Goal: Complete application form

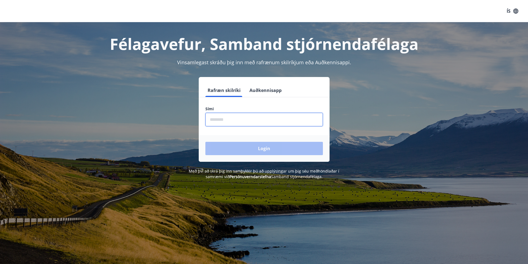
click at [231, 115] on input "phone" at bounding box center [264, 120] width 118 height 14
type input "********"
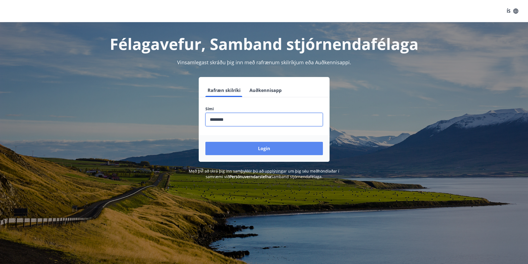
click at [243, 150] on button "Login" at bounding box center [264, 148] width 118 height 13
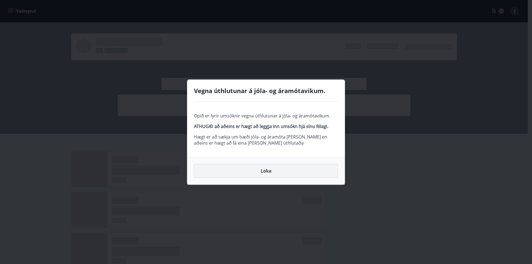
click at [271, 174] on button "Loka" at bounding box center [266, 171] width 144 height 14
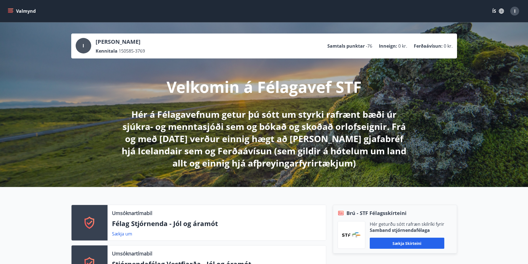
click at [9, 11] on icon "menu" at bounding box center [11, 11] width 6 height 6
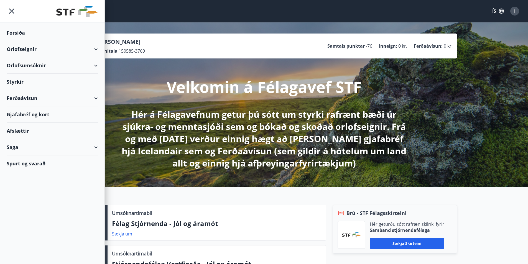
click at [91, 49] on div "Orlofseignir" at bounding box center [52, 49] width 91 height 16
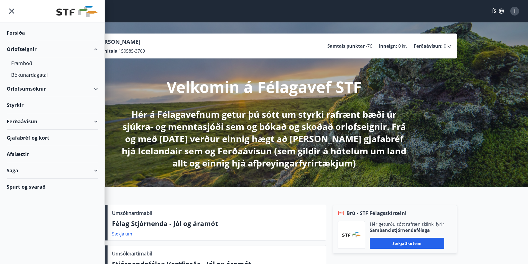
click at [21, 108] on div "Styrkir" at bounding box center [52, 105] width 91 height 16
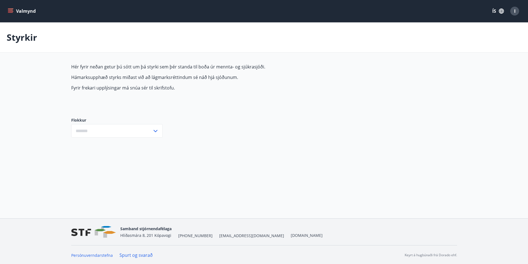
type input "***"
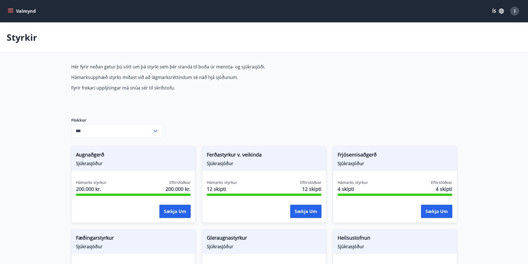
click at [150, 131] on input "***" at bounding box center [111, 131] width 81 height 14
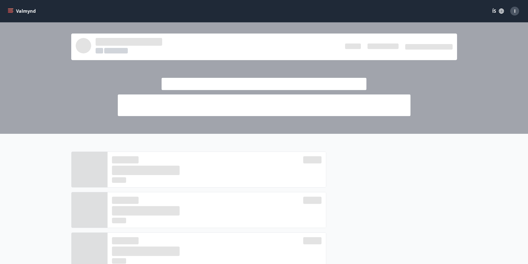
click at [12, 13] on icon "menu" at bounding box center [10, 12] width 5 height 1
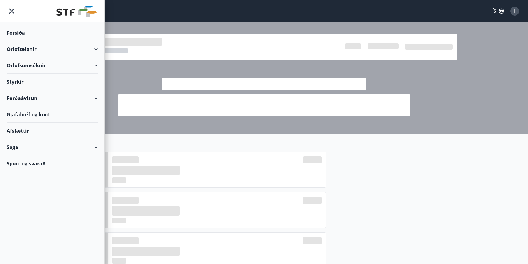
click at [75, 50] on div "Orlofseignir" at bounding box center [52, 49] width 91 height 16
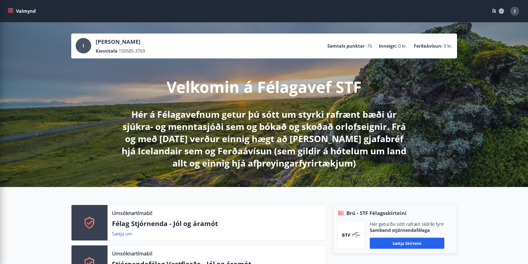
click at [235, 128] on p "Hér á Félagavefnum getur þú sótt um styrki rafrænt bæði úr sjúkra- og menntasjó…" at bounding box center [264, 138] width 293 height 61
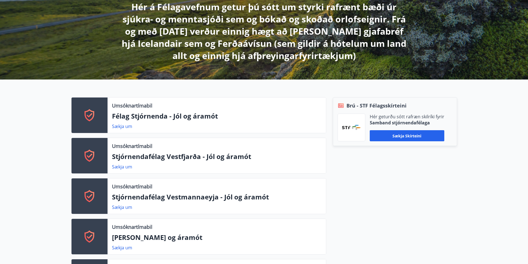
scroll to position [111, 0]
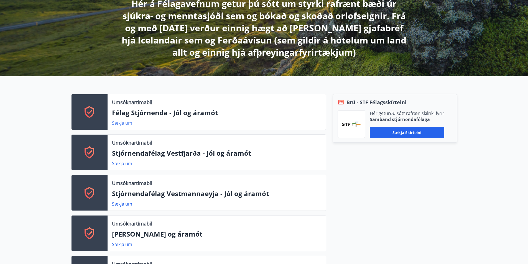
click at [126, 124] on link "Sækja um" at bounding box center [122, 123] width 20 height 6
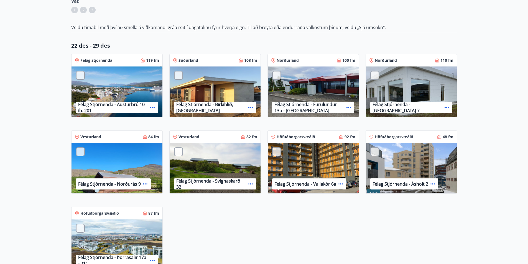
scroll to position [166, 0]
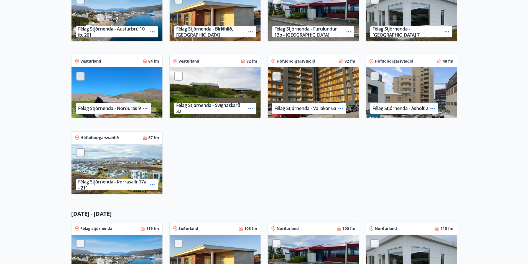
click at [143, 108] on icon at bounding box center [145, 108] width 4 height 1
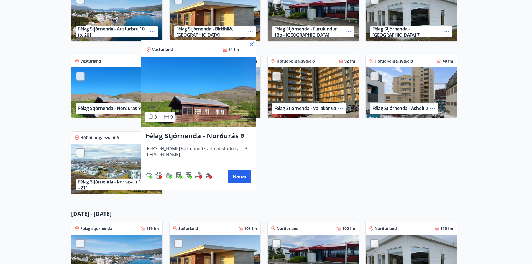
click at [104, 112] on div at bounding box center [266, 132] width 532 height 264
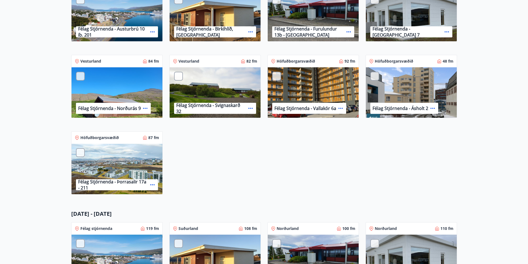
click at [76, 73] on div at bounding box center [80, 76] width 9 height 9
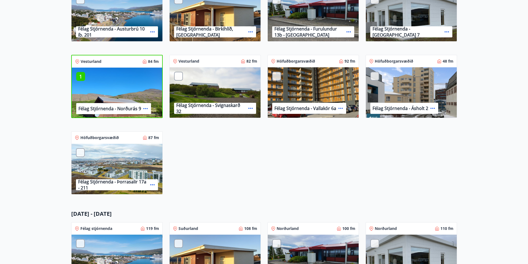
click at [177, 77] on div at bounding box center [178, 76] width 9 height 9
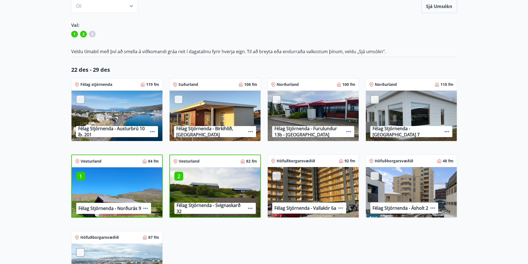
scroll to position [28, 0]
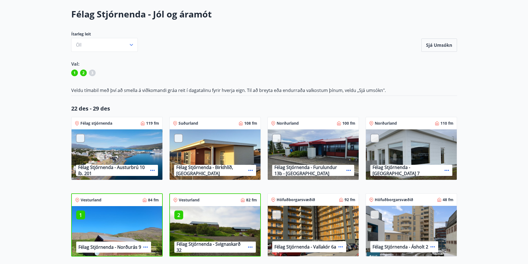
click at [179, 139] on div at bounding box center [178, 138] width 9 height 9
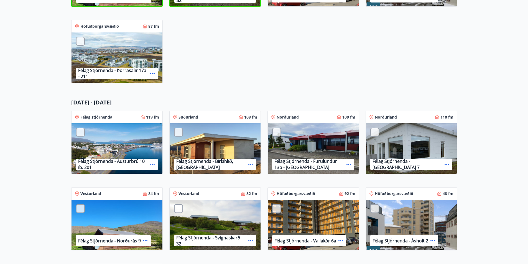
scroll to position [305, 0]
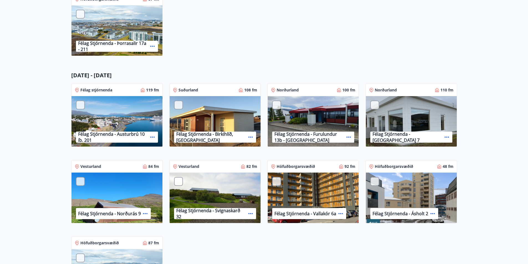
click at [79, 184] on div at bounding box center [80, 181] width 9 height 9
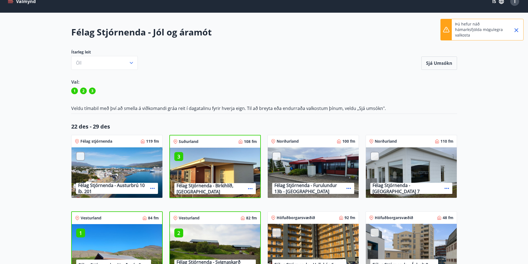
scroll to position [0, 0]
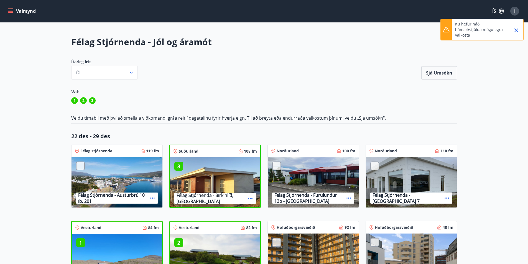
click at [177, 168] on p "3" at bounding box center [178, 166] width 9 height 7
click at [179, 245] on p "2" at bounding box center [178, 242] width 9 height 7
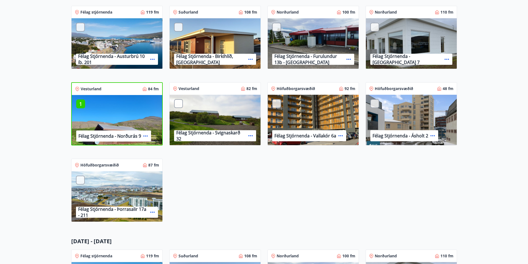
scroll to position [139, 0]
click at [78, 100] on div "1" at bounding box center [80, 104] width 9 height 9
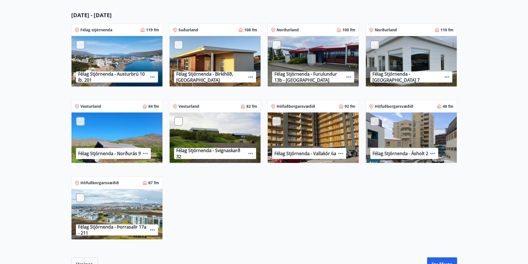
scroll to position [358, 0]
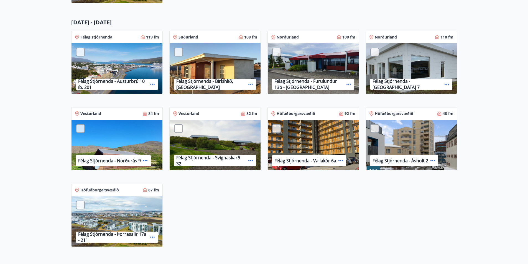
click at [84, 130] on div at bounding box center [80, 128] width 9 height 9
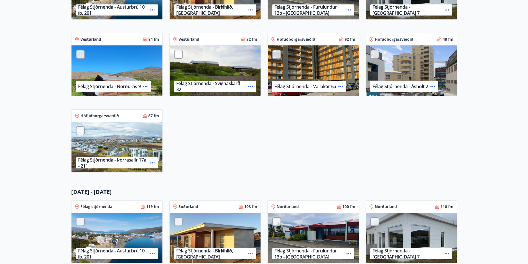
scroll to position [164, 0]
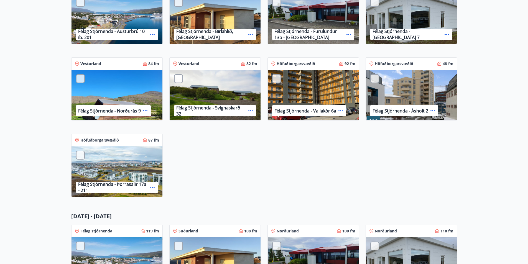
click at [79, 78] on div at bounding box center [80, 78] width 9 height 9
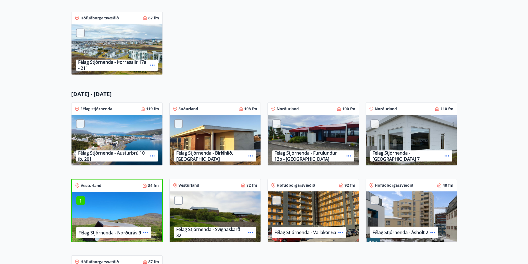
scroll to position [302, 0]
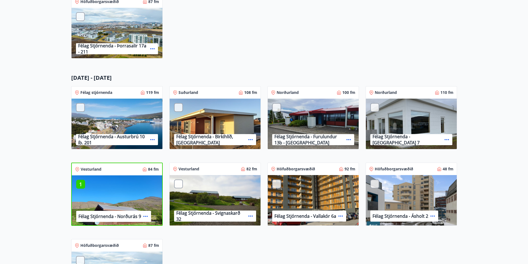
click at [181, 187] on div at bounding box center [178, 184] width 9 height 9
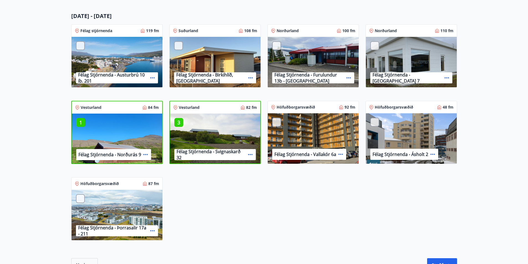
scroll to position [441, 0]
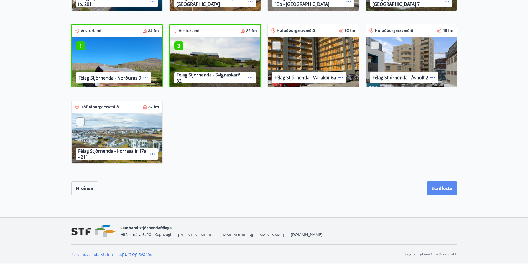
click at [436, 186] on button "Staðfesta" at bounding box center [442, 189] width 30 height 14
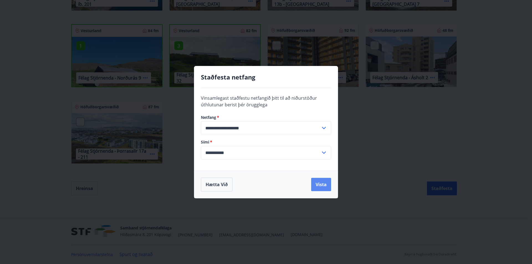
click at [316, 182] on button "Vista" at bounding box center [321, 184] width 20 height 13
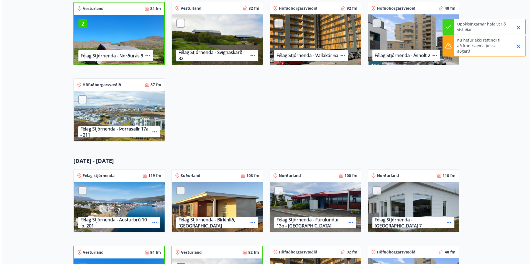
scroll to position [0, 0]
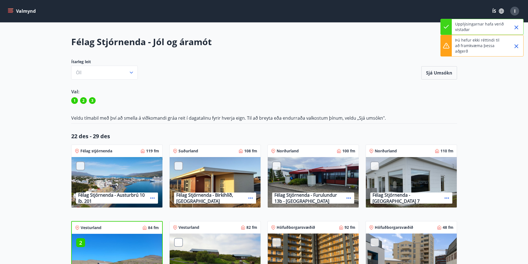
click at [14, 11] on button "Valmynd" at bounding box center [22, 11] width 31 height 10
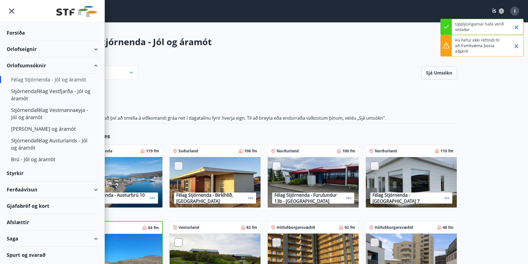
click at [75, 52] on div "Orlofseignir" at bounding box center [52, 49] width 91 height 16
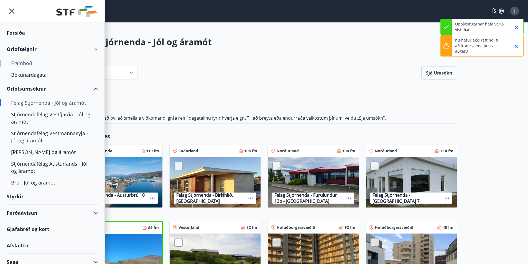
click at [39, 66] on div "Framboð" at bounding box center [52, 63] width 82 height 12
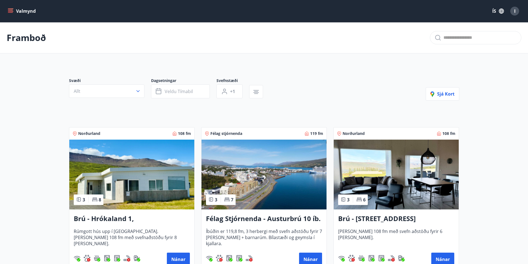
click at [517, 12] on div "I" at bounding box center [514, 11] width 9 height 9
